Goal: Check status: Check status

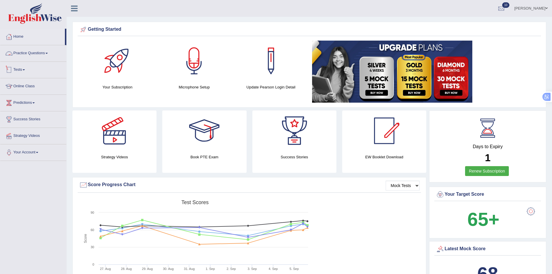
click at [19, 69] on link "Tests" at bounding box center [33, 69] width 66 height 14
click at [18, 102] on link "History" at bounding box center [38, 104] width 54 height 10
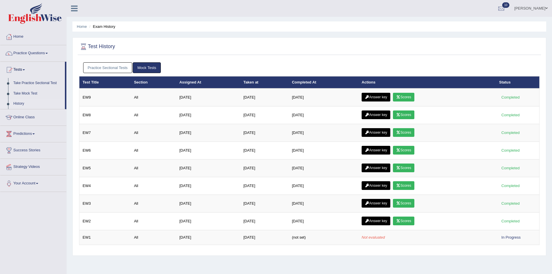
drag, startPoint x: 0, startPoint y: 0, endPoint x: 225, endPoint y: 72, distance: 236.2
click at [147, 68] on link "Mock Tests" at bounding box center [147, 67] width 28 height 11
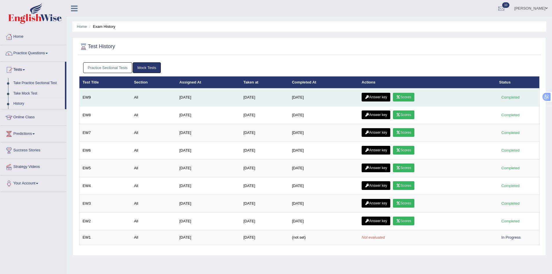
click at [389, 93] on link "Answer key" at bounding box center [376, 97] width 29 height 9
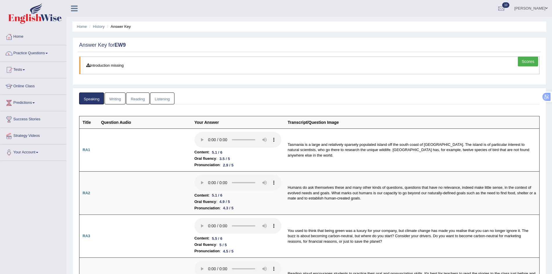
click at [123, 102] on link "Writing" at bounding box center [115, 99] width 21 height 12
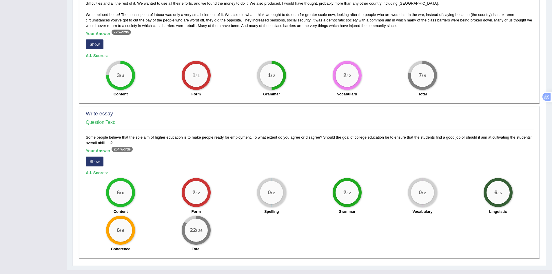
scroll to position [321, 0]
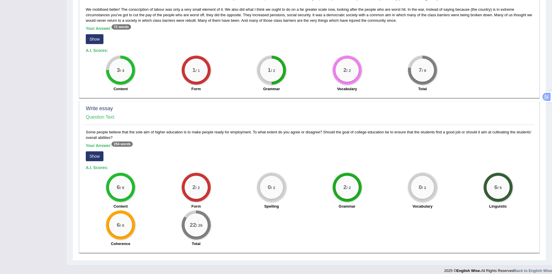
click at [96, 153] on button "Show" at bounding box center [95, 156] width 18 height 10
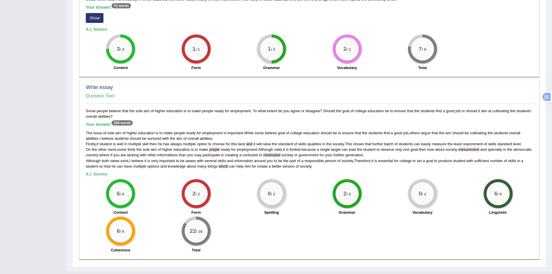
scroll to position [349, 0]
